Goal: Find specific fact: Find specific fact

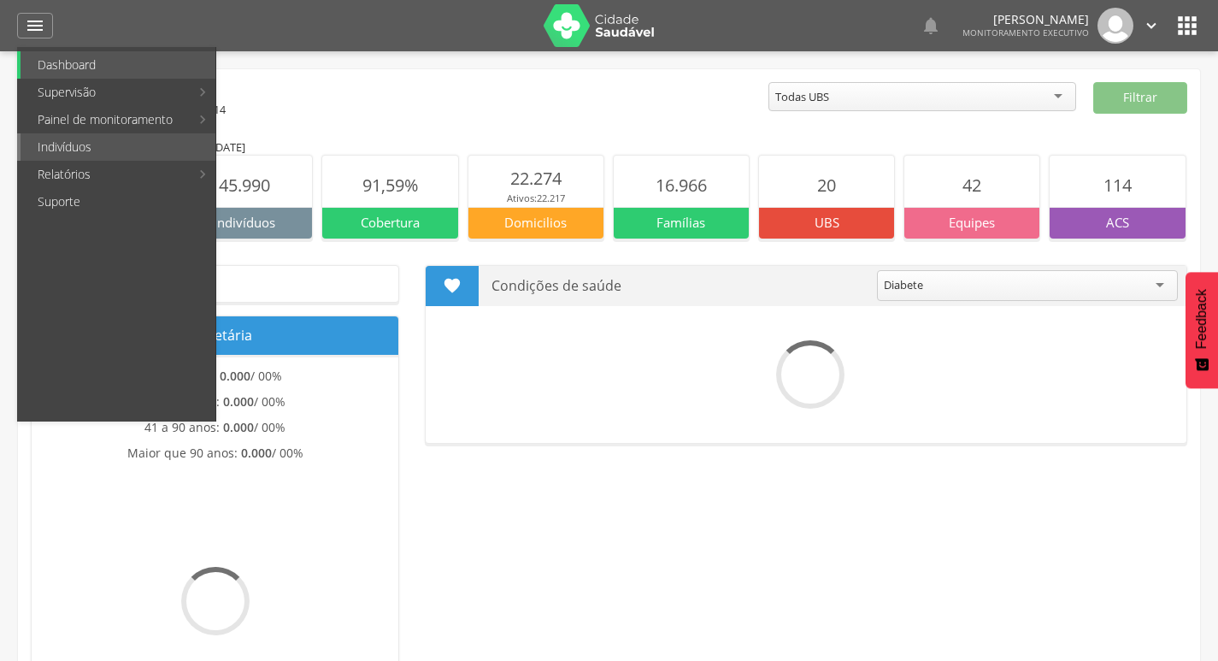
click at [123, 144] on link "Indivíduos" at bounding box center [118, 146] width 195 height 27
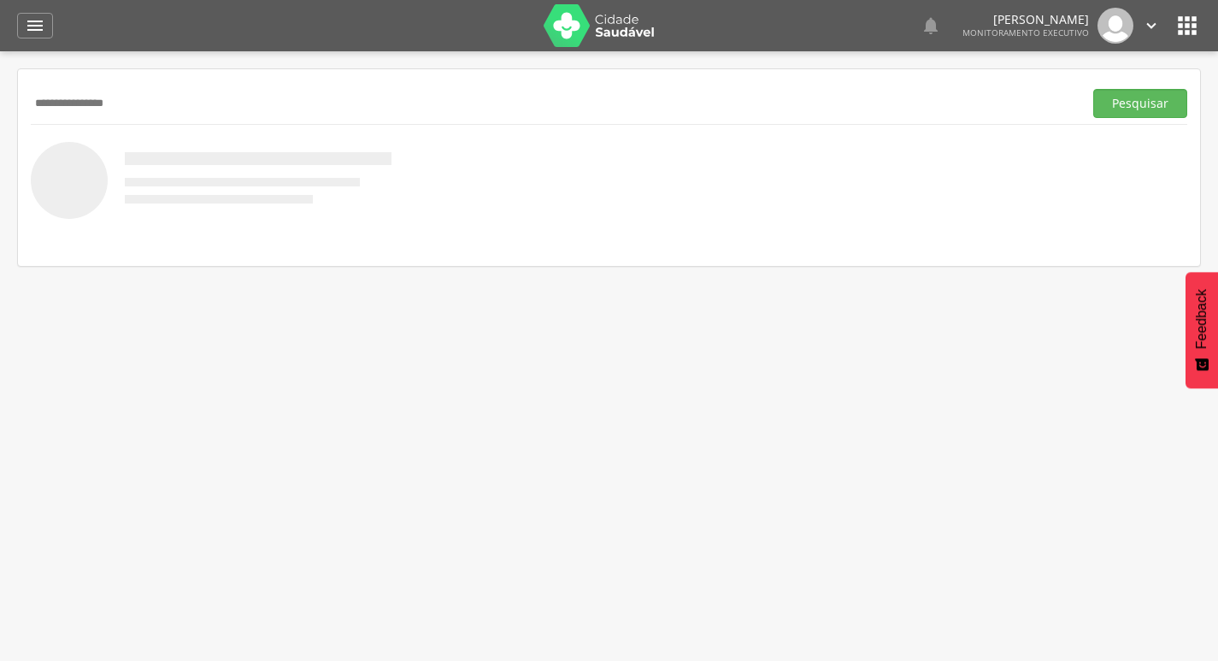
type input "**********"
click at [1093, 89] on button "Pesquisar" at bounding box center [1140, 103] width 94 height 29
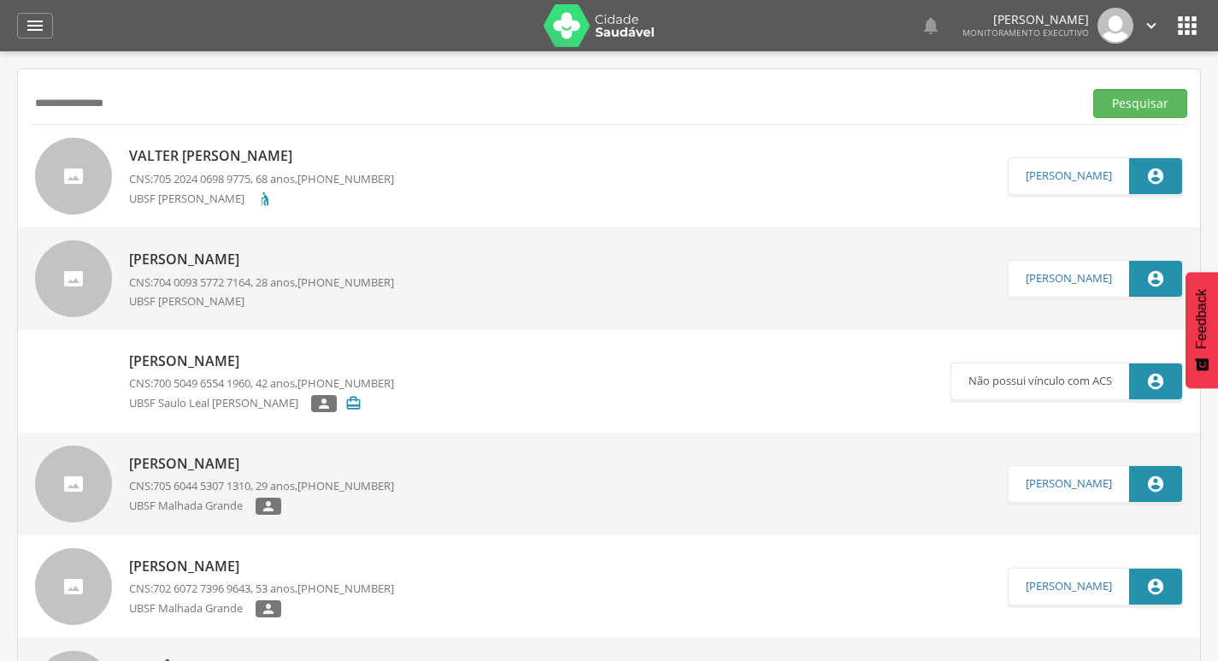
click at [374, 182] on span "[PHONE_NUMBER]" at bounding box center [345, 178] width 97 height 15
type input "**********"
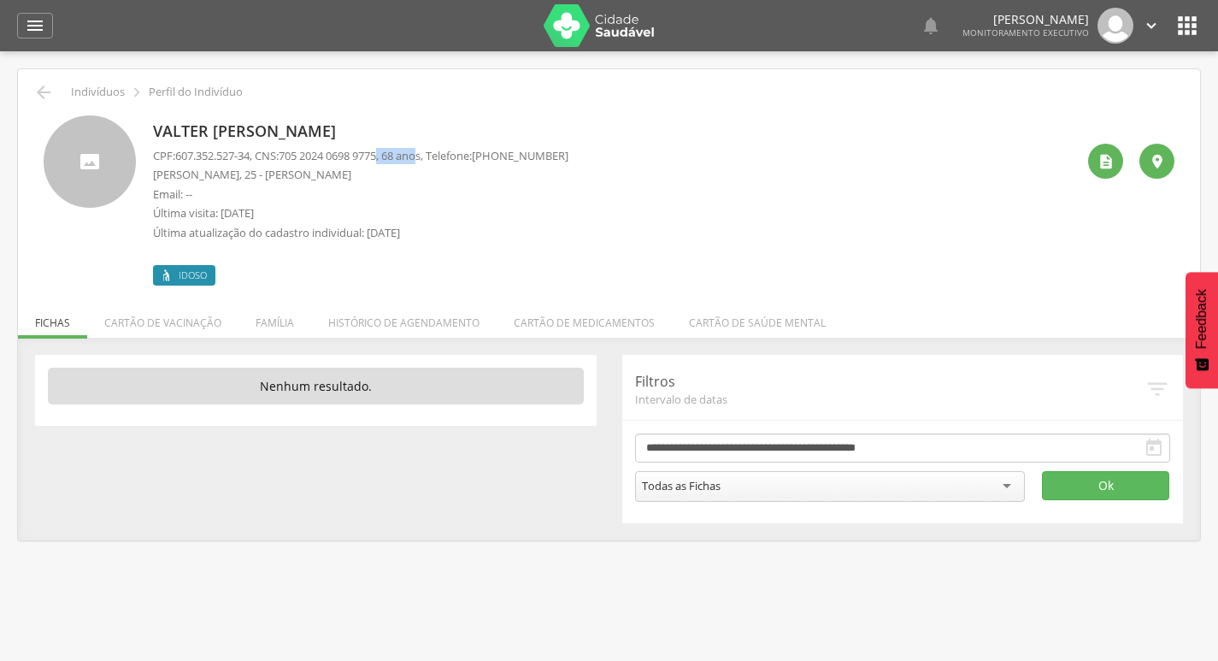
drag, startPoint x: 432, startPoint y: 156, endPoint x: 394, endPoint y: 162, distance: 38.9
click at [394, 162] on p "CPF: 607.352.527-34 , CNS: [PHONE_NUMBER] , 68 anos, Telefone: [PHONE_NUMBER]" at bounding box center [360, 156] width 415 height 16
drag, startPoint x: 388, startPoint y: 172, endPoint x: 154, endPoint y: 175, distance: 234.2
click at [154, 175] on p "[PERSON_NAME], 25 - [PERSON_NAME]" at bounding box center [360, 175] width 415 height 16
click at [168, 175] on p "[PERSON_NAME], 25 - [PERSON_NAME]" at bounding box center [360, 175] width 415 height 16
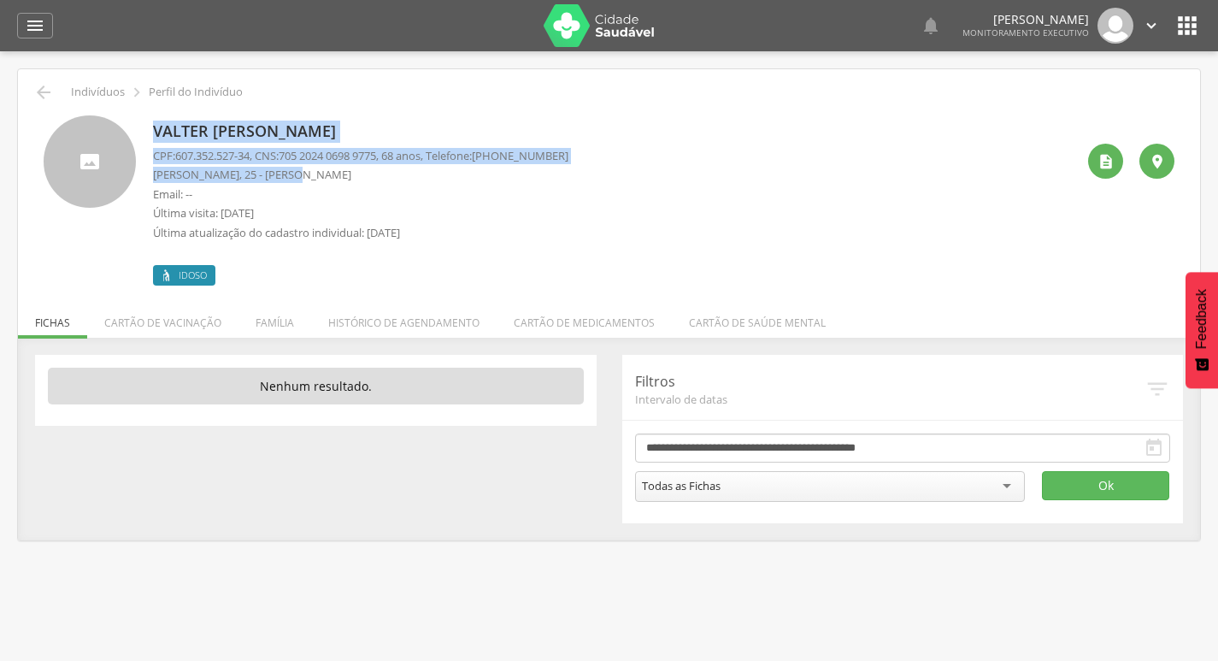
drag, startPoint x: 143, startPoint y: 174, endPoint x: 292, endPoint y: 177, distance: 149.6
click at [292, 177] on div "Valter [PERSON_NAME] CPF: 607.352.527-34 , CNS: [PHONE_NUMBER] , 68 anos, Telef…" at bounding box center [609, 200] width 1131 height 170
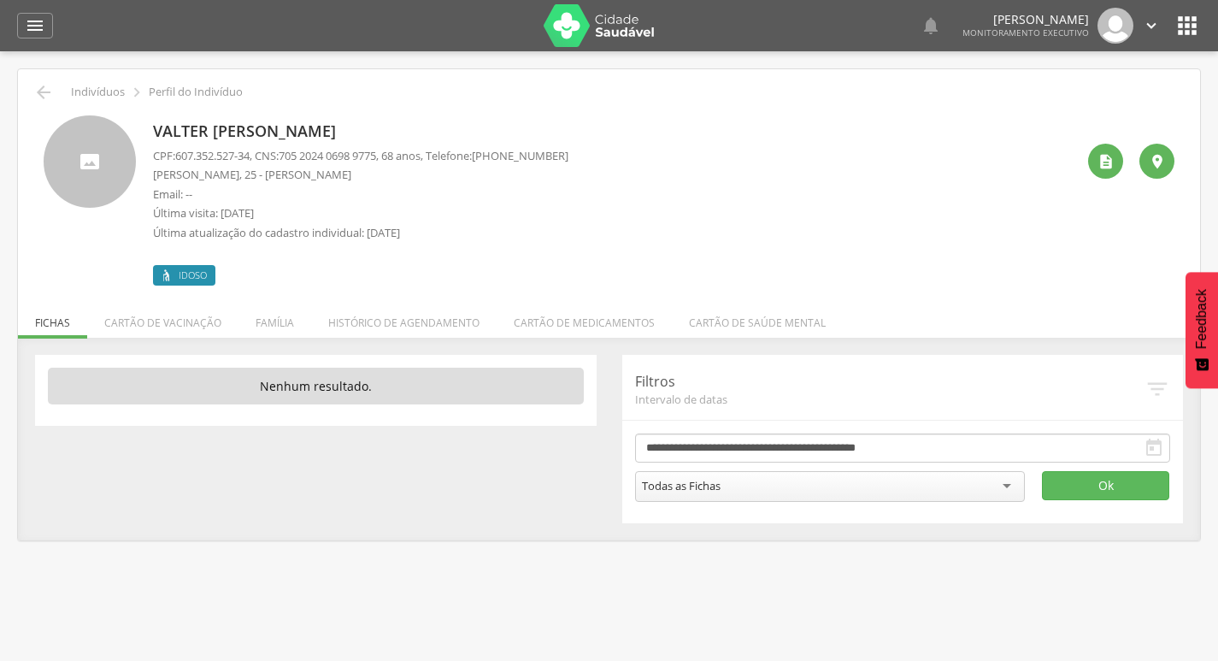
click at [302, 180] on p "[PERSON_NAME], 25 - [PERSON_NAME]" at bounding box center [360, 175] width 415 height 16
click at [1138, 25] on div " Configurações Sair" at bounding box center [1125, 26] width 72 height 36
click at [1149, 25] on icon "" at bounding box center [1151, 25] width 19 height 19
click at [1095, 98] on link "Sair" at bounding box center [1092, 98] width 135 height 21
